Goal: Task Accomplishment & Management: Manage account settings

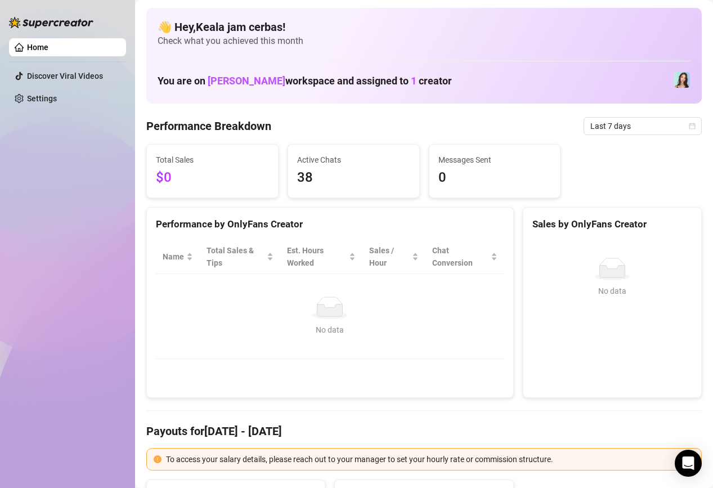
click at [47, 109] on ul "Home Discover Viral Videos Settings" at bounding box center [67, 73] width 117 height 78
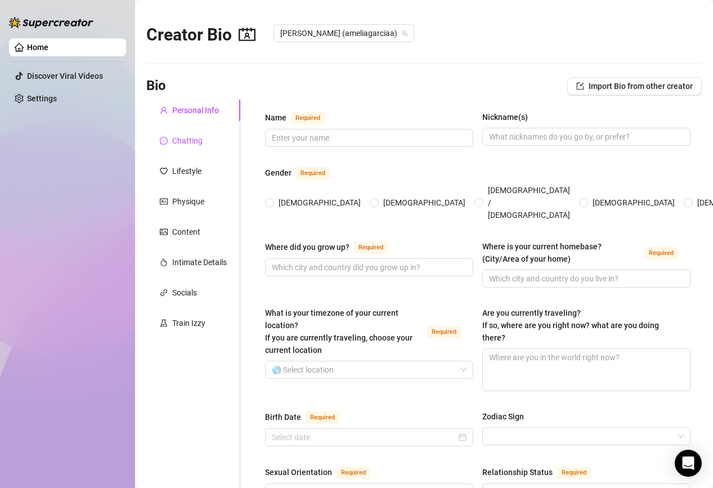
click at [172, 139] on div "Chatting" at bounding box center [187, 140] width 30 height 12
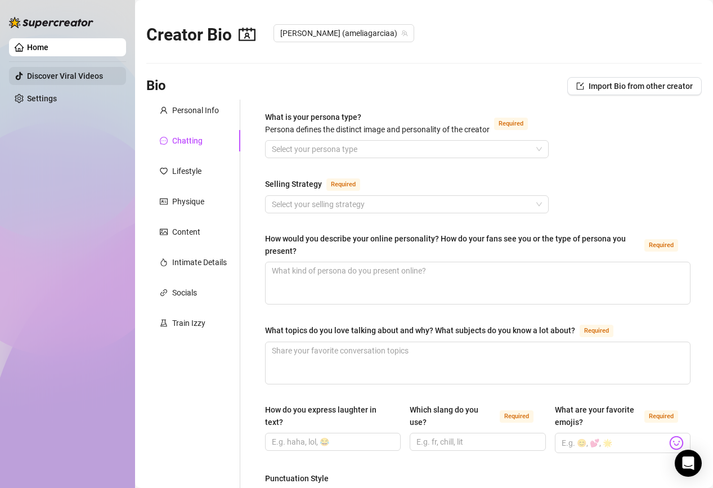
click at [31, 72] on link "Discover Viral Videos" at bounding box center [65, 75] width 76 height 9
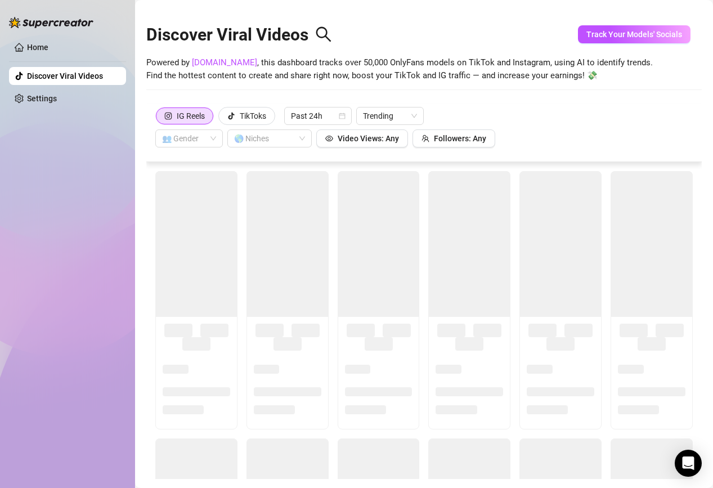
click at [36, 59] on ul "Home Discover Viral Videos Settings" at bounding box center [67, 73] width 117 height 78
click at [41, 50] on link "Home" at bounding box center [37, 47] width 21 height 9
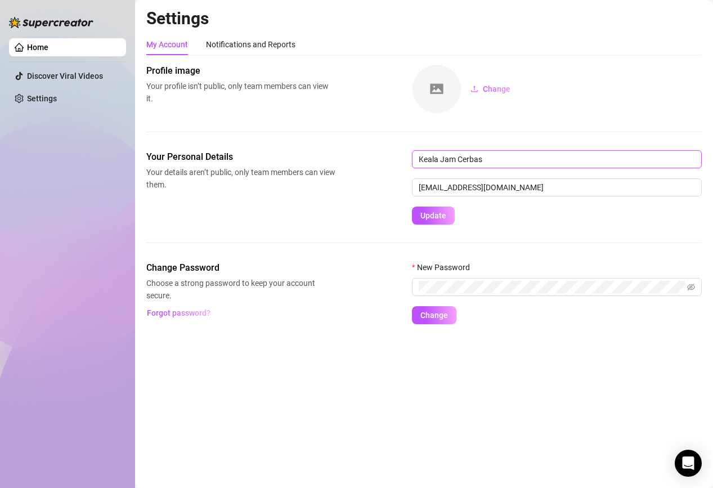
click at [452, 159] on input "Keala Jam Cerbas" at bounding box center [557, 159] width 290 height 18
drag, startPoint x: 455, startPoint y: 160, endPoint x: 442, endPoint y: 159, distance: 13.5
click at [442, 159] on input "Keala Jam Cerbas" at bounding box center [557, 159] width 290 height 18
drag, startPoint x: 442, startPoint y: 159, endPoint x: 414, endPoint y: 159, distance: 28.7
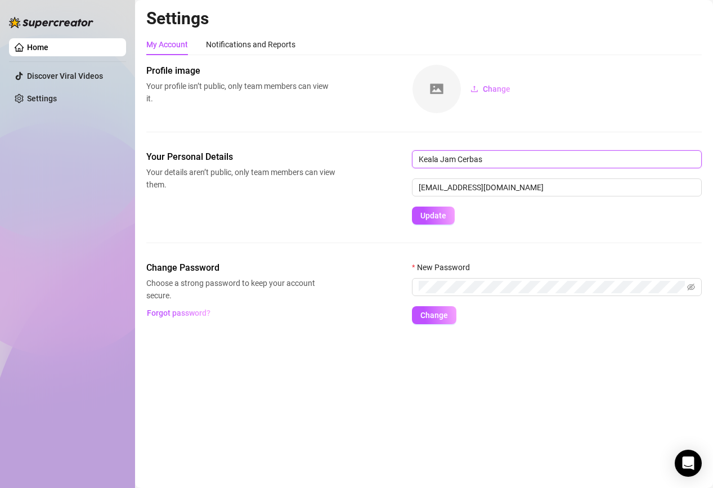
click at [417, 159] on input "Keala Jam Cerbas" at bounding box center [557, 159] width 290 height 18
type input "Jam Cerbas"
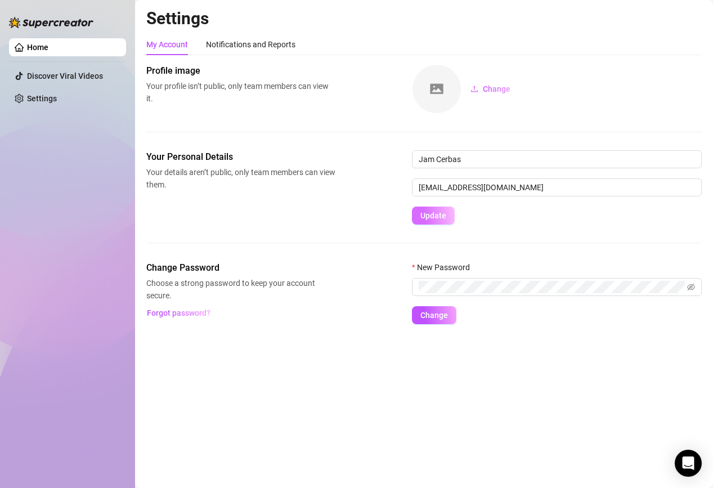
click at [445, 216] on button "Update" at bounding box center [433, 215] width 43 height 18
